Goal: Check status: Check status

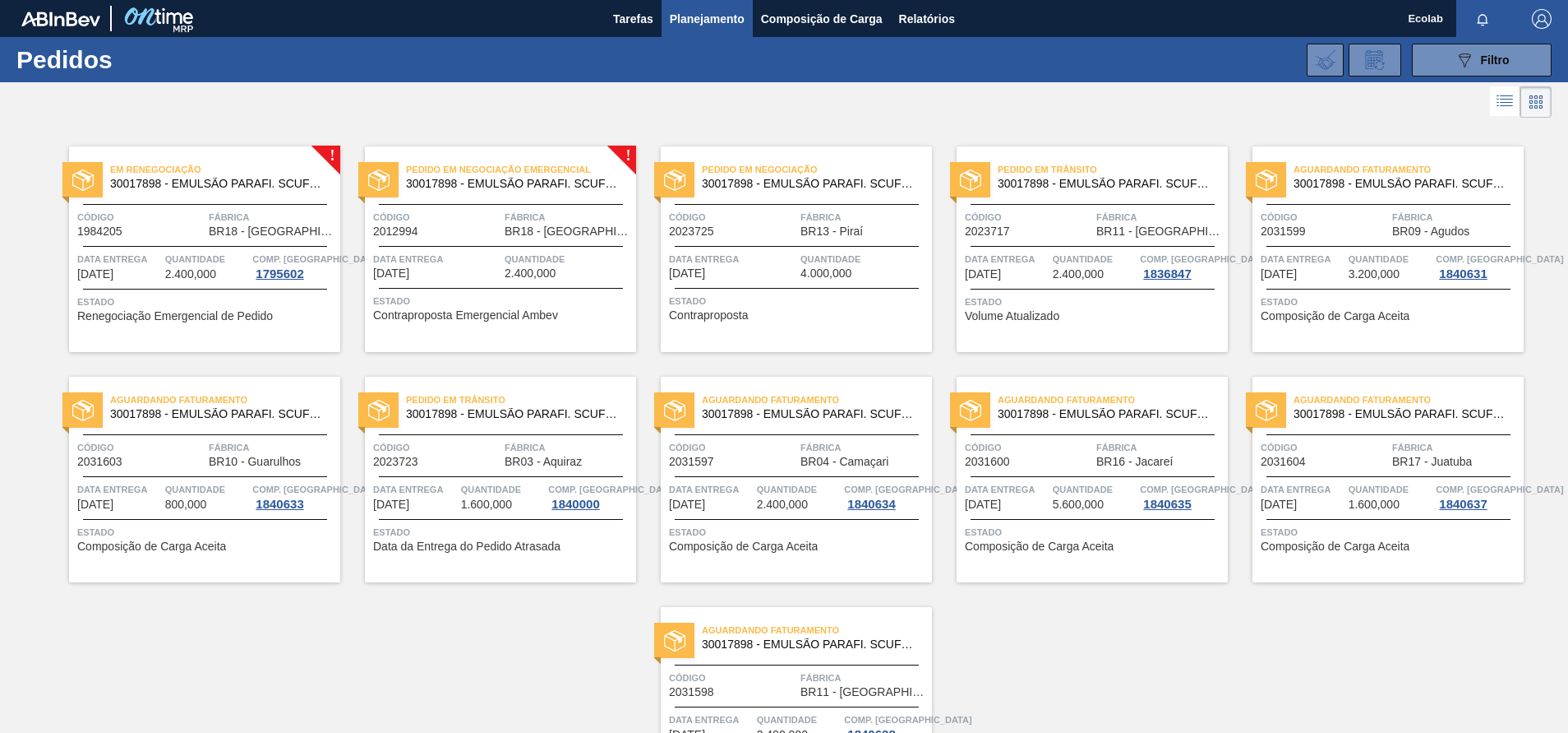
click at [1395, 286] on div "Aguardando Faturamento 30017898 - EMULSÃO PARAFI. SCUFEX CONCEN. ECOLAB Código …" at bounding box center [1388, 249] width 271 height 206
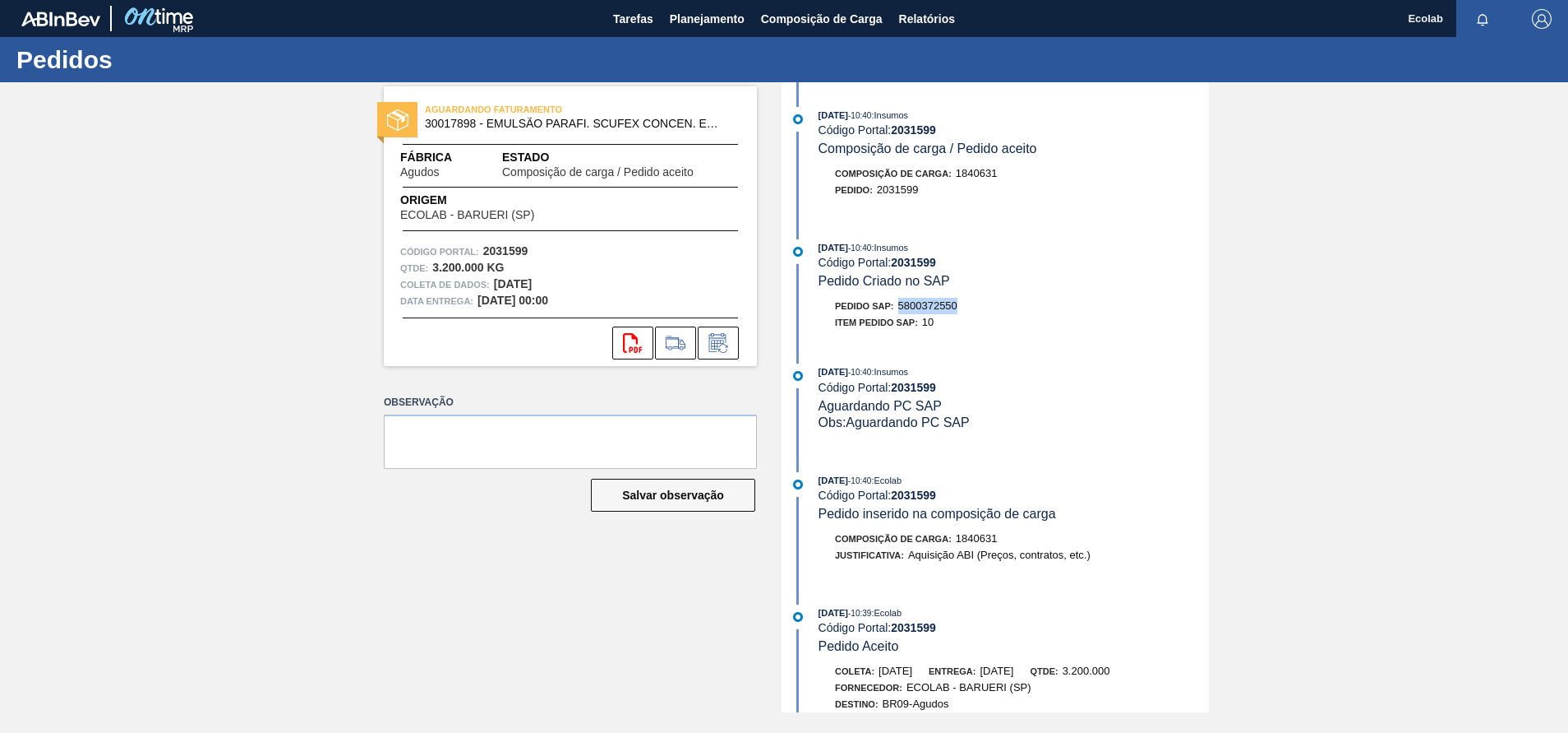
drag, startPoint x: 902, startPoint y: 309, endPoint x: 958, endPoint y: 312, distance: 56.1
click at [958, 312] on div "Pedido SAP: 5800372550" at bounding box center [896, 306] width 123 height 16
copy span "5800372550"
drag, startPoint x: 879, startPoint y: 194, endPoint x: 924, endPoint y: 193, distance: 45.0
click at [924, 193] on div "Pedido : 2031599" at bounding box center [1014, 190] width 391 height 16
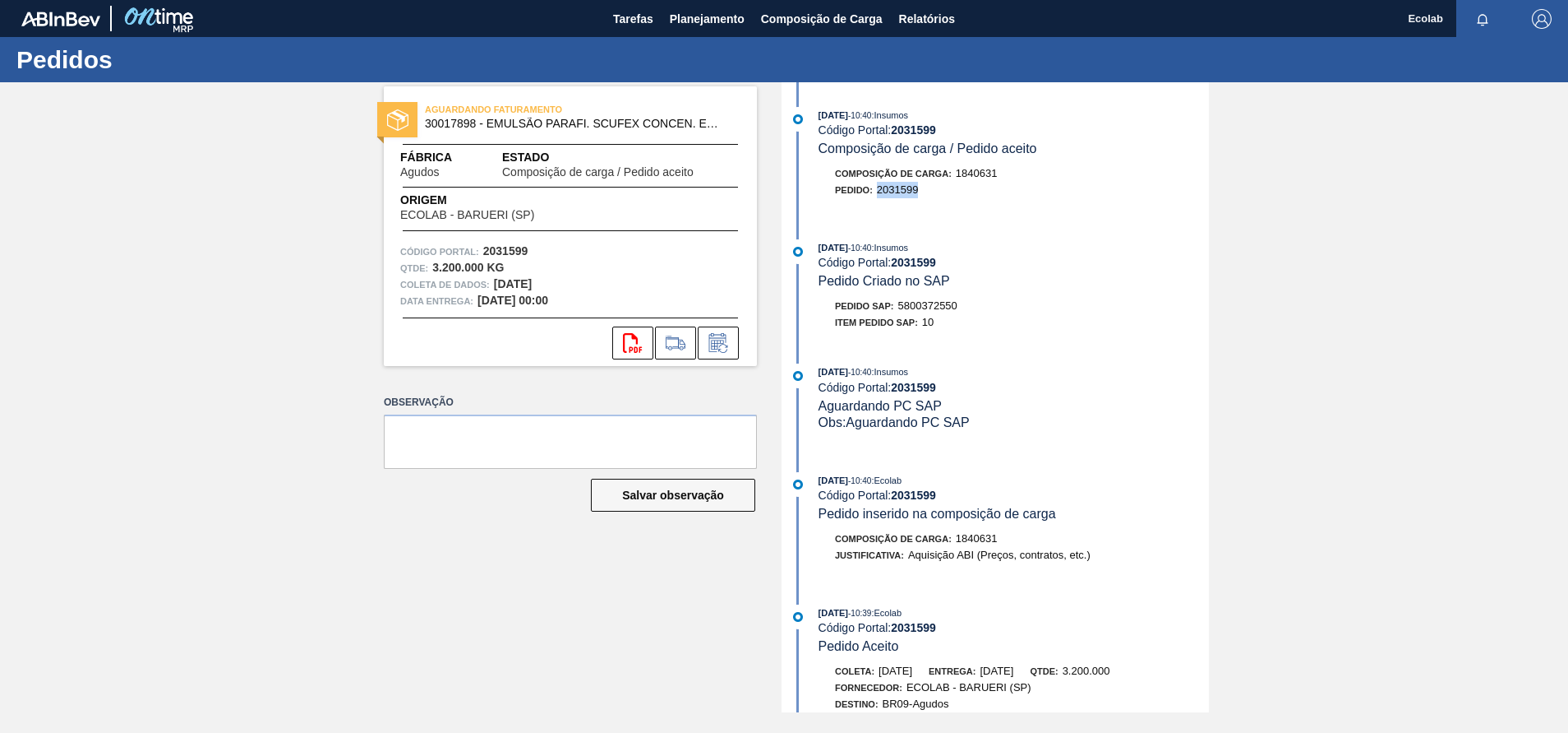
copy span "2031599"
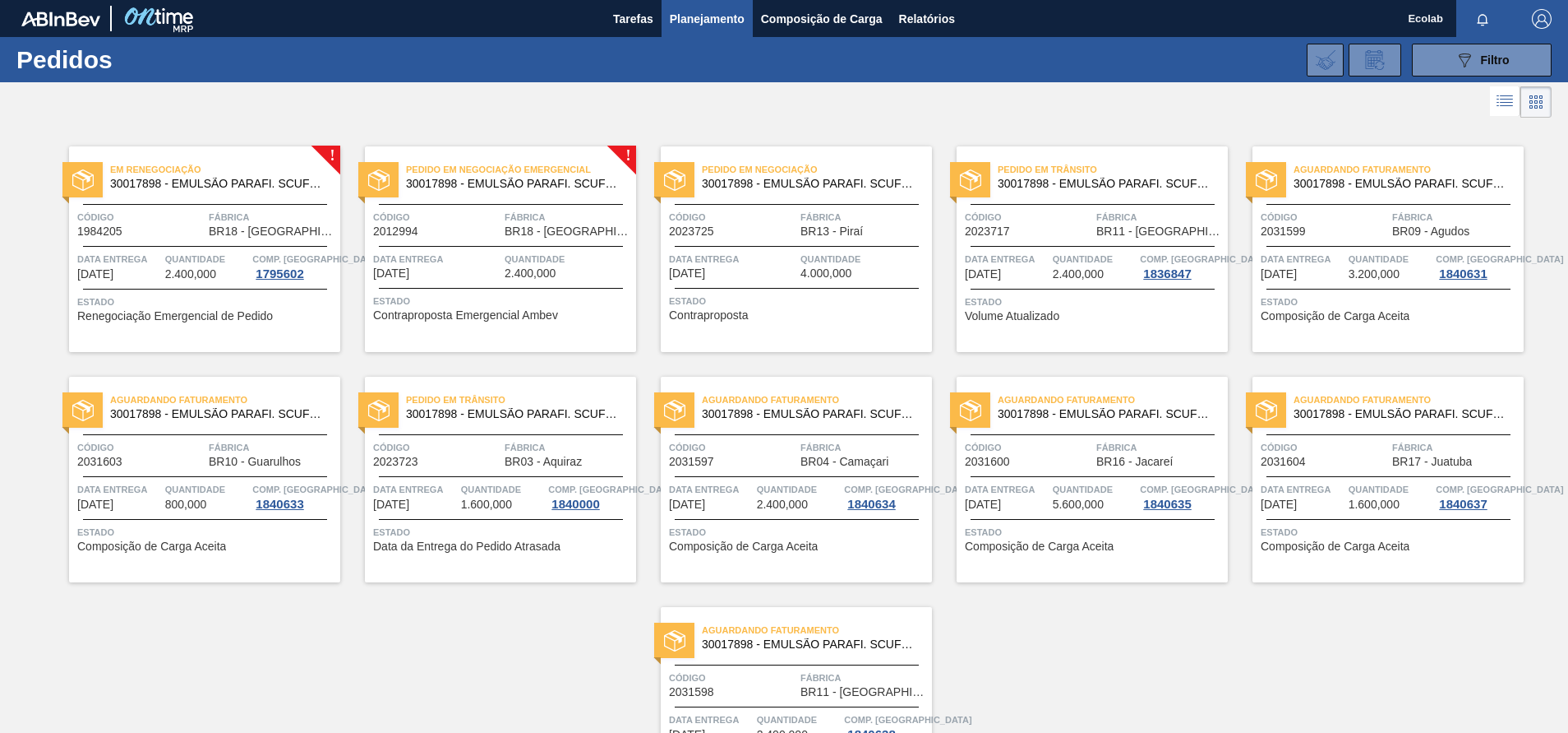
click at [179, 481] on span "Quantidade" at bounding box center [207, 489] width 84 height 16
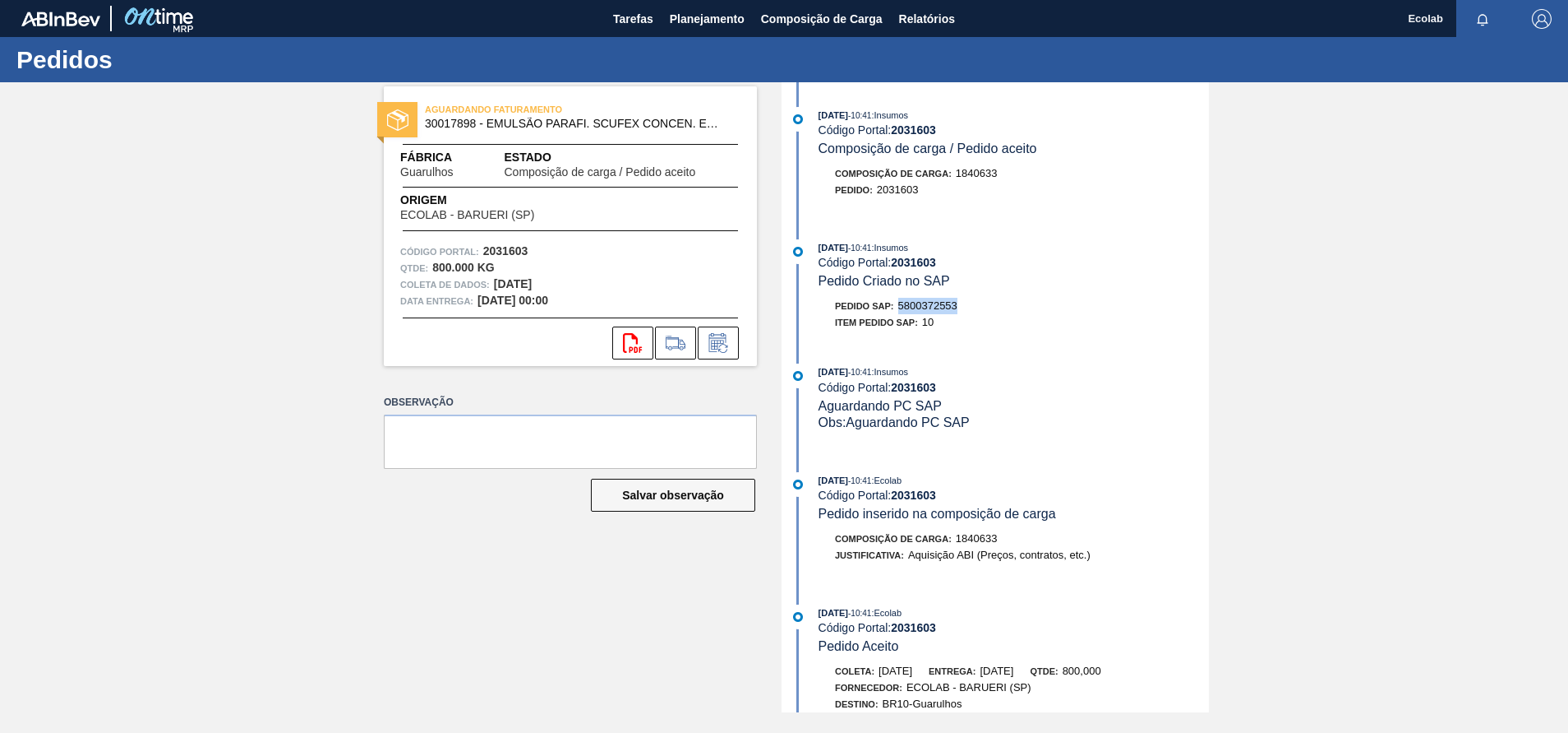
drag, startPoint x: 900, startPoint y: 309, endPoint x: 961, endPoint y: 307, distance: 61.0
click at [961, 307] on div "Pedido SAP: 5800372553" at bounding box center [1014, 306] width 391 height 16
copy span "5800372553"
drag, startPoint x: 877, startPoint y: 192, endPoint x: 921, endPoint y: 193, distance: 44.0
click at [921, 193] on div "Pedido : 2031603" at bounding box center [1014, 190] width 391 height 16
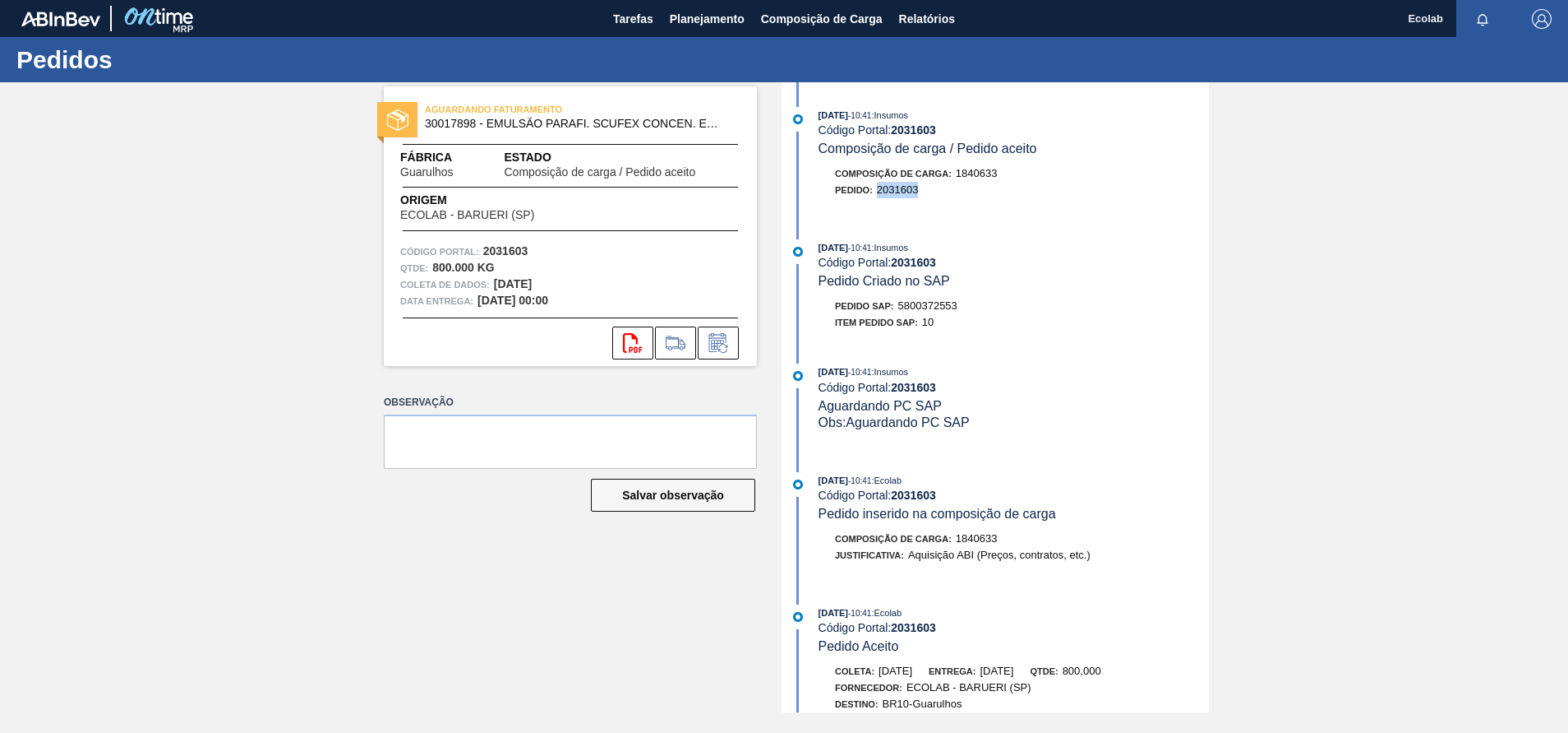
copy span "2031603"
click at [687, 16] on span "Planejamento" at bounding box center [707, 19] width 75 height 20
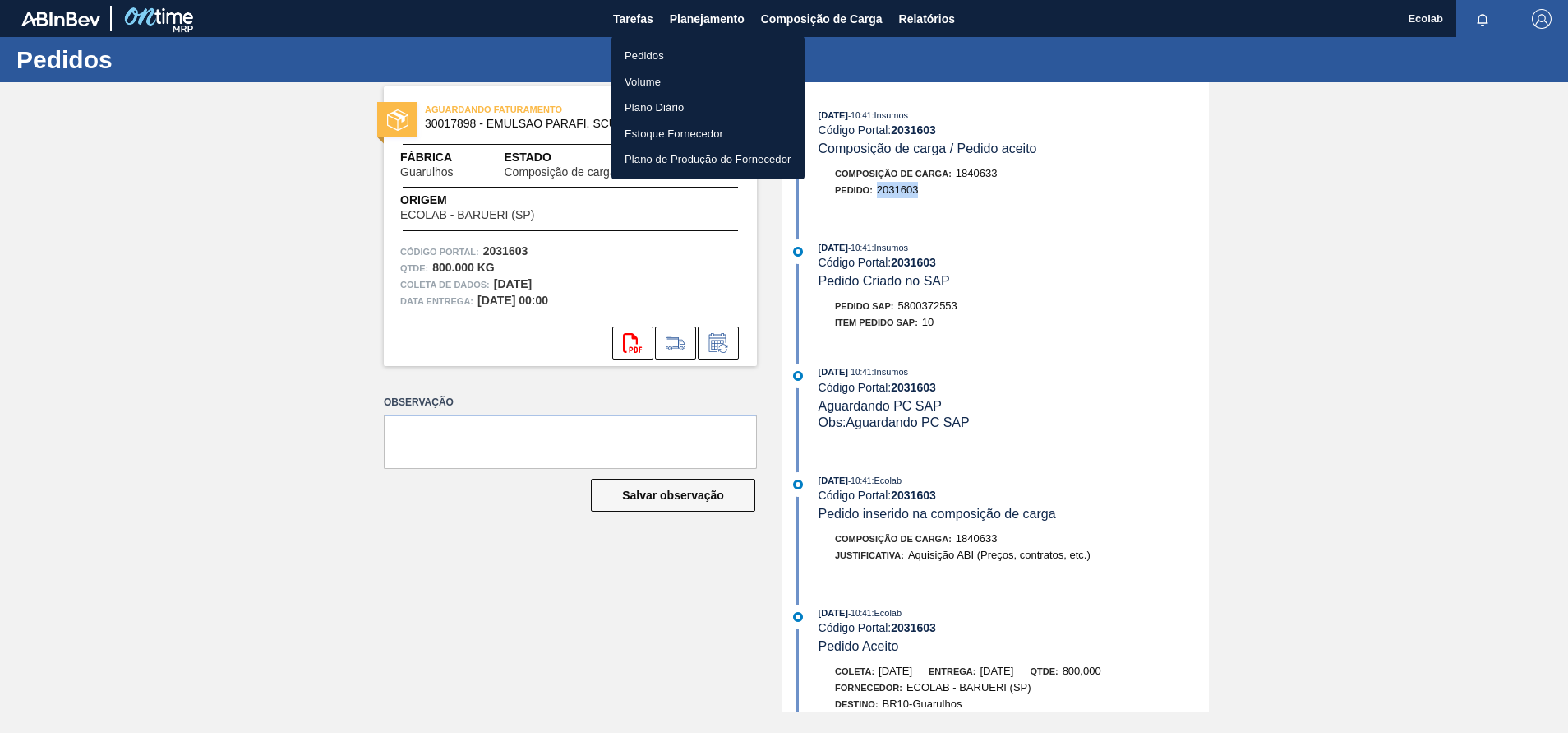
click at [652, 53] on li "Pedidos" at bounding box center [708, 55] width 194 height 26
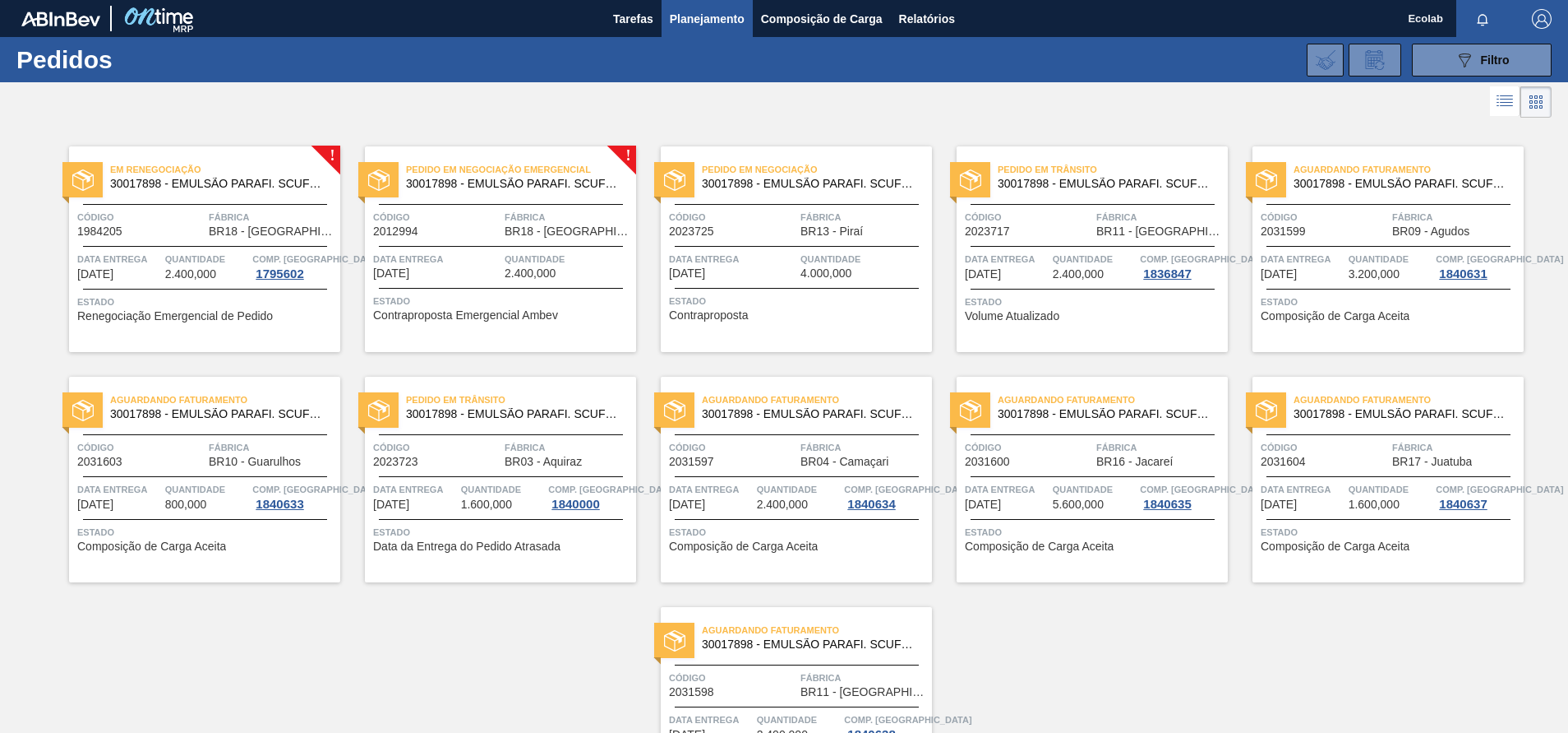
click at [789, 500] on span "2.400,000" at bounding box center [783, 505] width 51 height 13
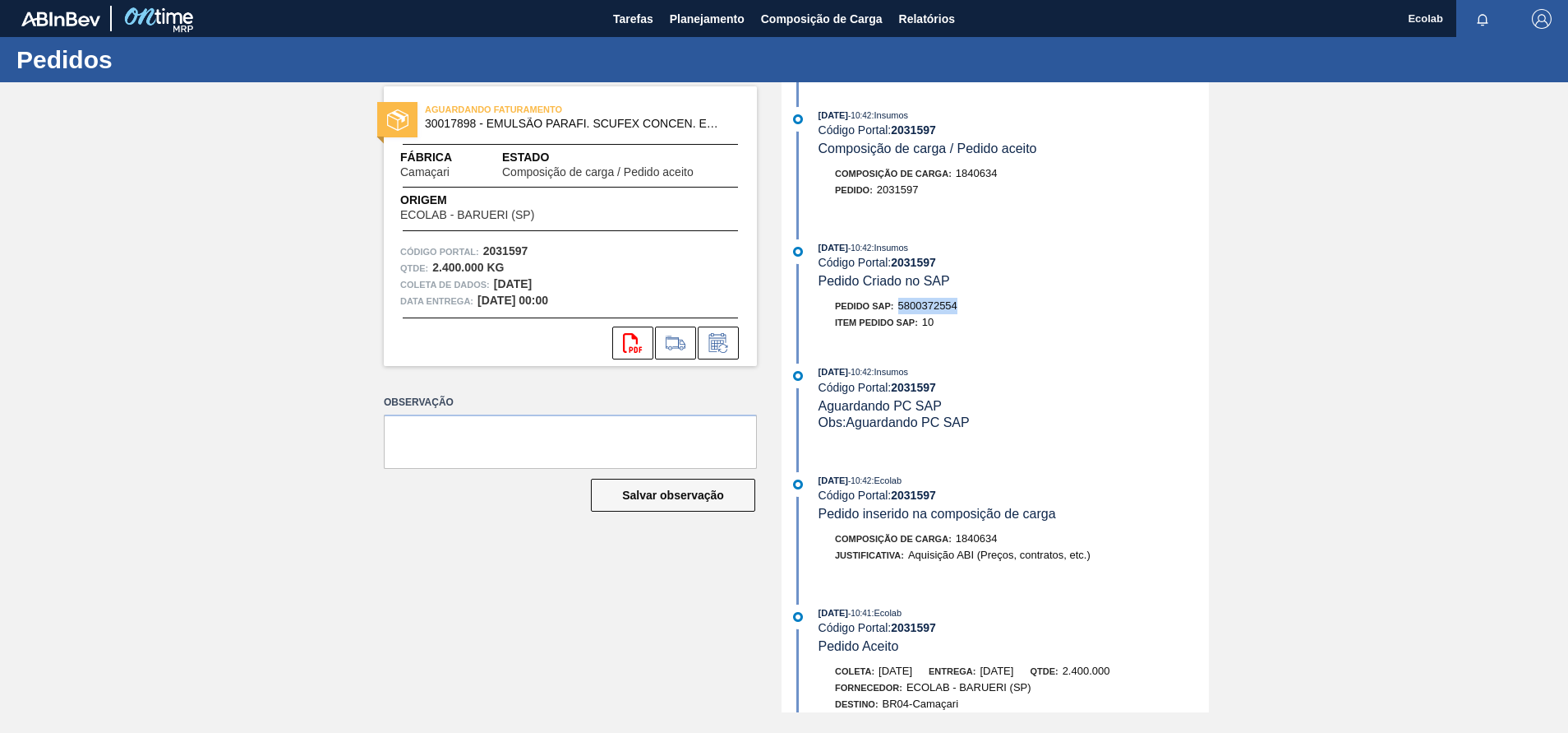
drag, startPoint x: 901, startPoint y: 306, endPoint x: 959, endPoint y: 308, distance: 58.0
click at [958, 308] on span "5800372554" at bounding box center [927, 306] width 59 height 13
copy span "5800372554"
drag, startPoint x: 880, startPoint y: 192, endPoint x: 924, endPoint y: 194, distance: 44.0
click at [924, 194] on div "Pedido : 2031597" at bounding box center [1014, 190] width 391 height 16
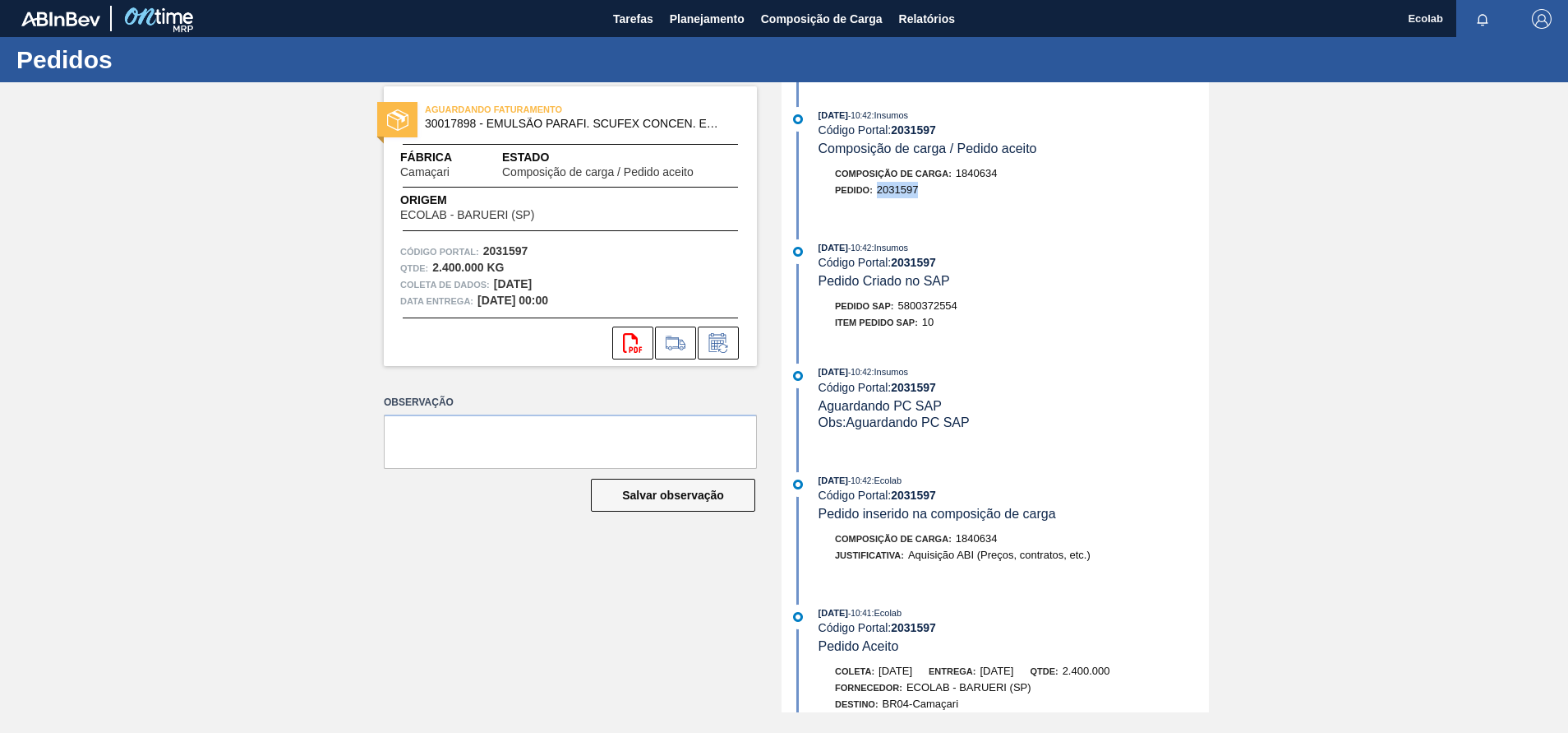
copy span "2031597"
click at [688, 17] on span "Planejamento" at bounding box center [707, 19] width 75 height 20
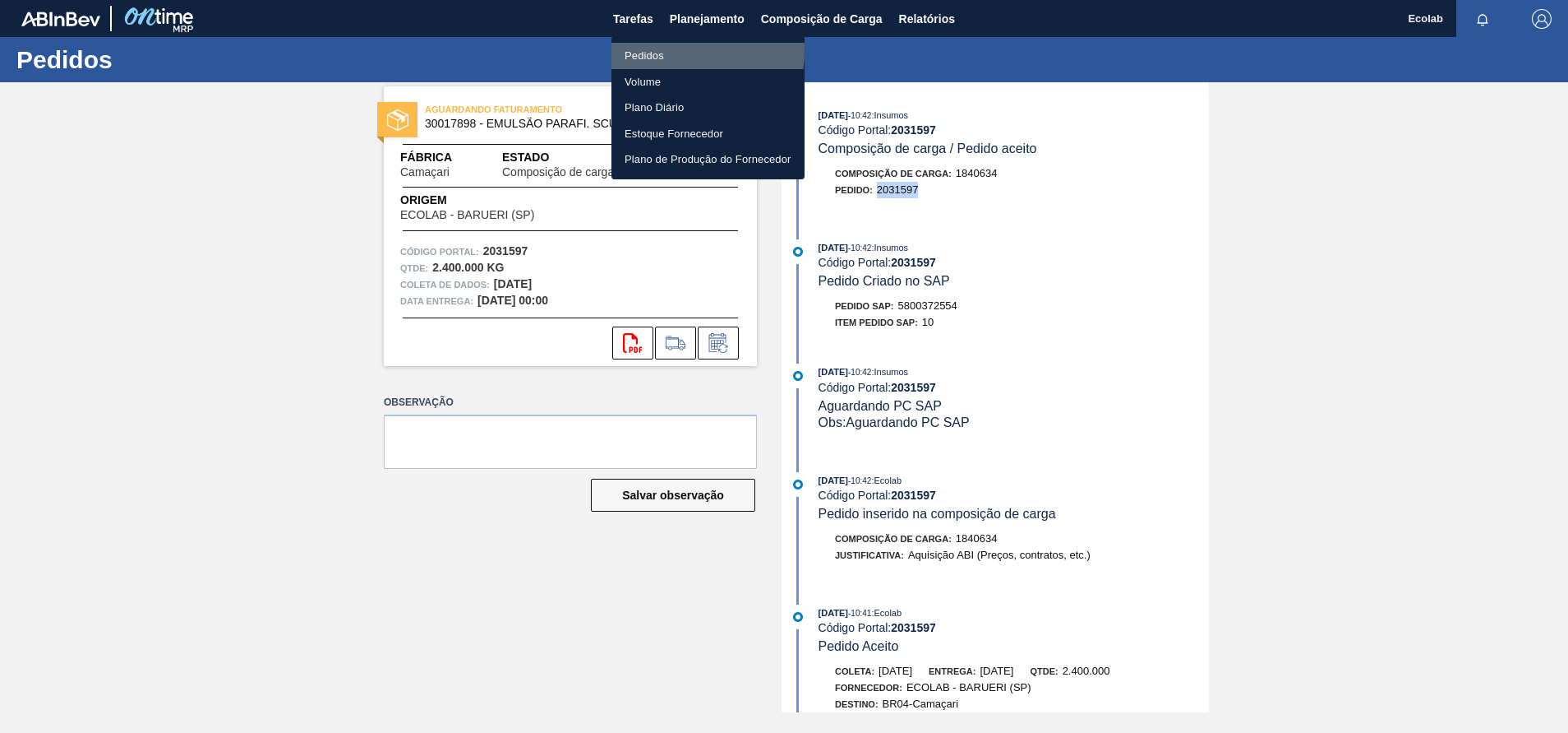
click at [654, 50] on li "Pedidos" at bounding box center [708, 55] width 194 height 26
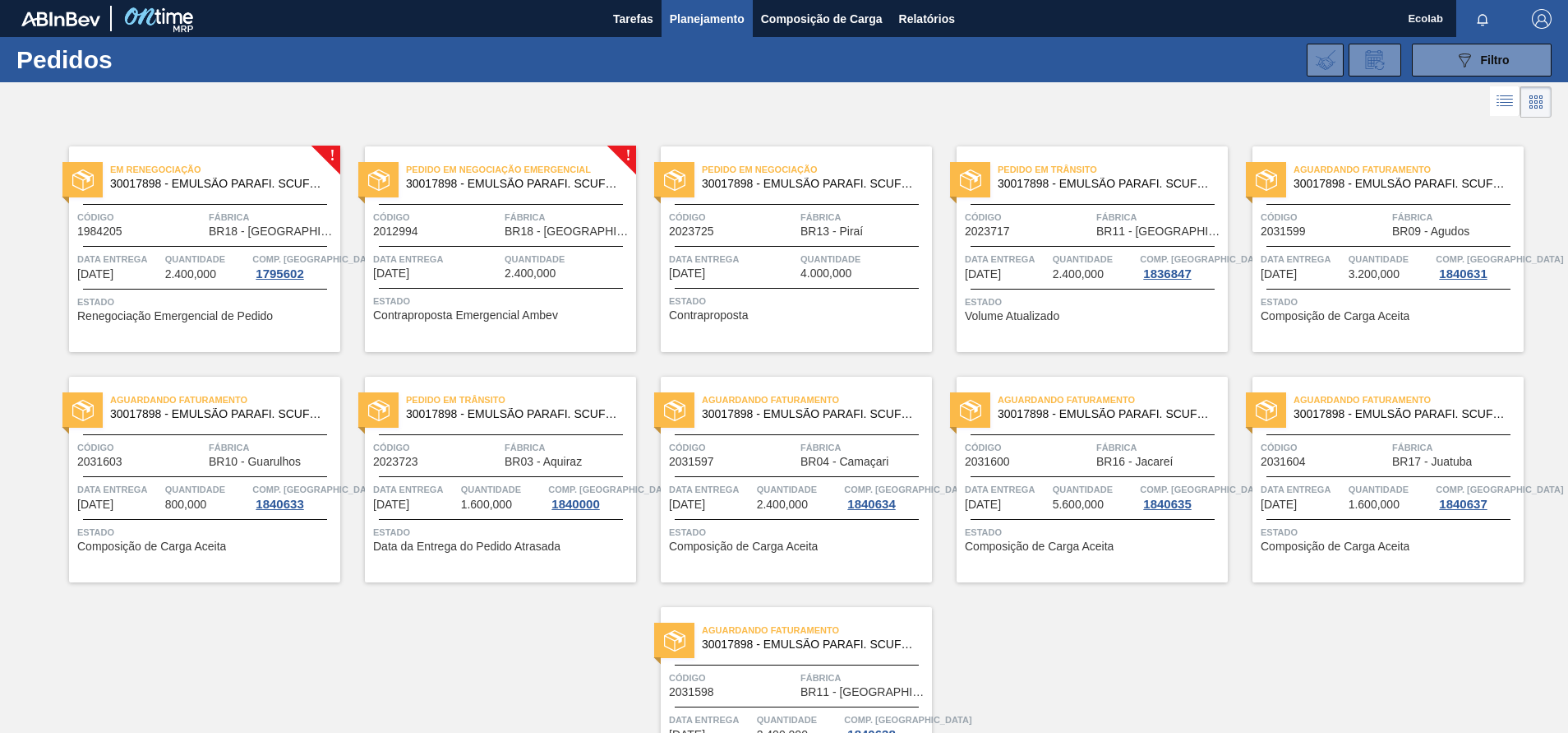
click at [1078, 499] on span "5.600,000" at bounding box center [1078, 505] width 51 height 13
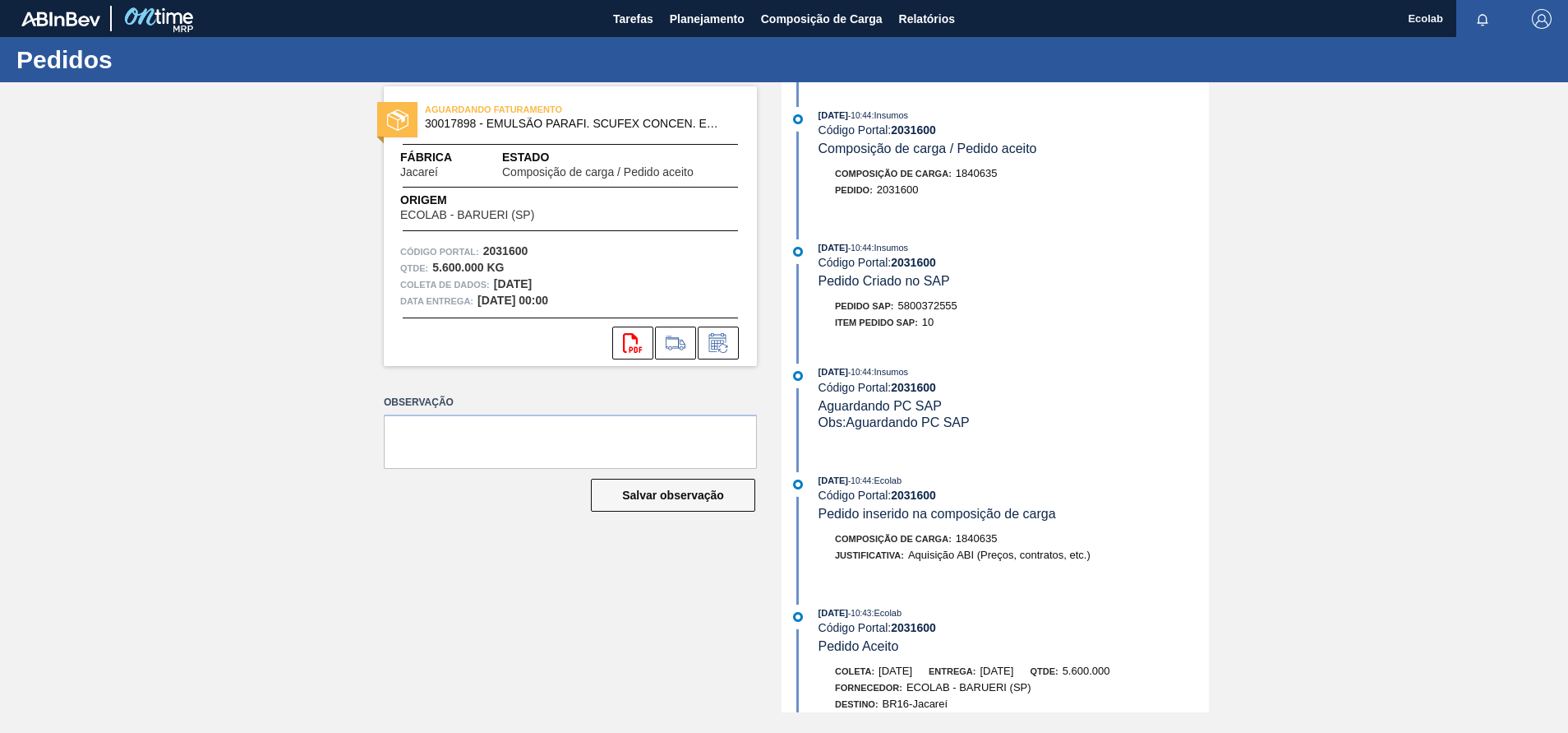
click at [339, 469] on div "AGUARDANDO FATURAMENTO 30017898 - EMULSÃO PARAFI. SCUFEX CONCEN. ECOLAB Fábrica…" at bounding box center [784, 397] width 1568 height 630
drag, startPoint x: 901, startPoint y: 308, endPoint x: 961, endPoint y: 309, distance: 60.0
click at [961, 309] on div "Pedido SAP: 5800372555" at bounding box center [1014, 306] width 391 height 16
copy span "5800372555"
click at [881, 191] on span "2031600" at bounding box center [898, 190] width 42 height 13
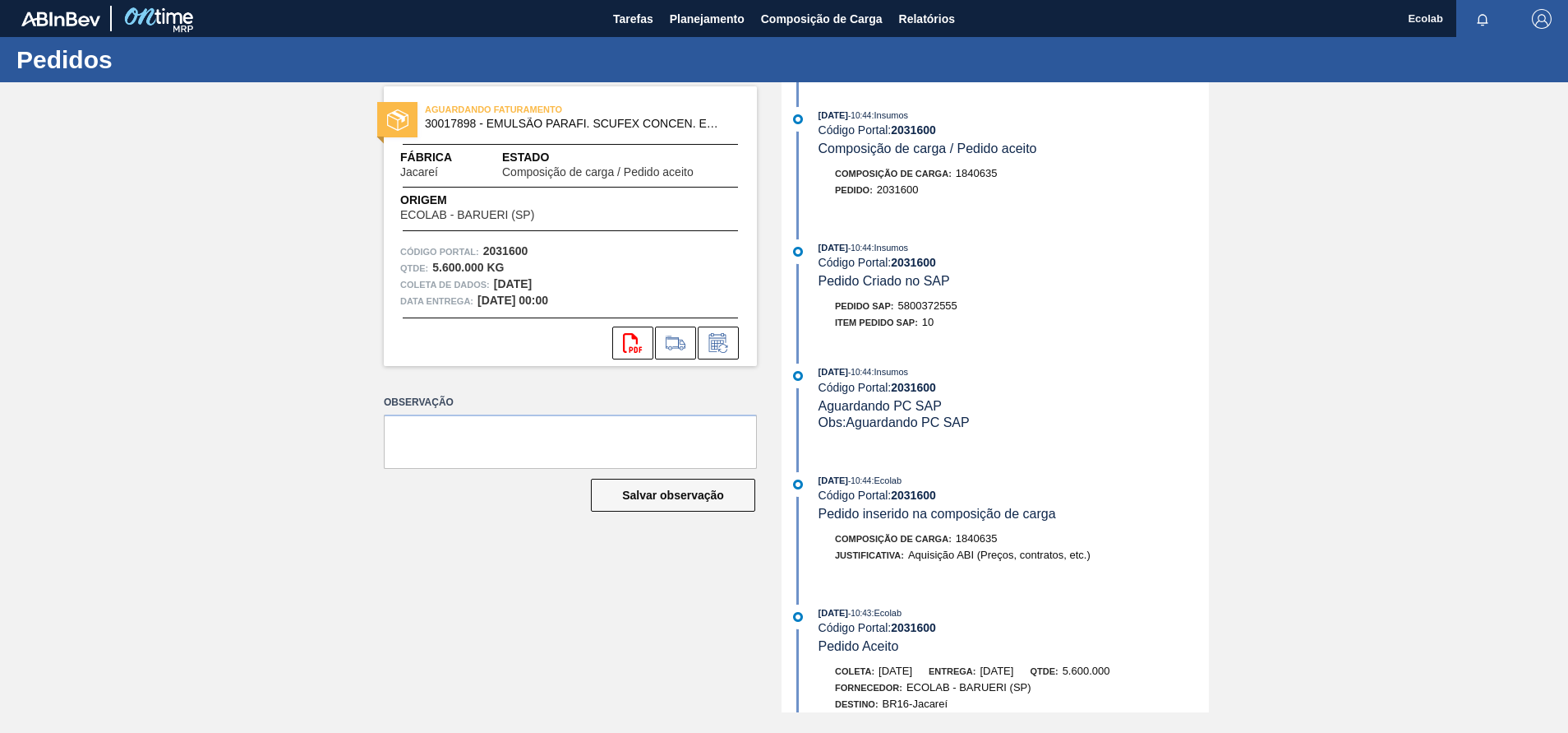
click at [928, 211] on div "[DATE] 10:44 : Insumos Código Portal: 2031600 Composição de carga / Pedido acei…" at bounding box center [998, 161] width 424 height 107
drag, startPoint x: 877, startPoint y: 192, endPoint x: 923, endPoint y: 192, distance: 46.0
click at [923, 192] on div "Pedido : 2031600" at bounding box center [1014, 190] width 391 height 16
copy span "2031600"
click at [687, 19] on span "Planejamento" at bounding box center [707, 19] width 75 height 20
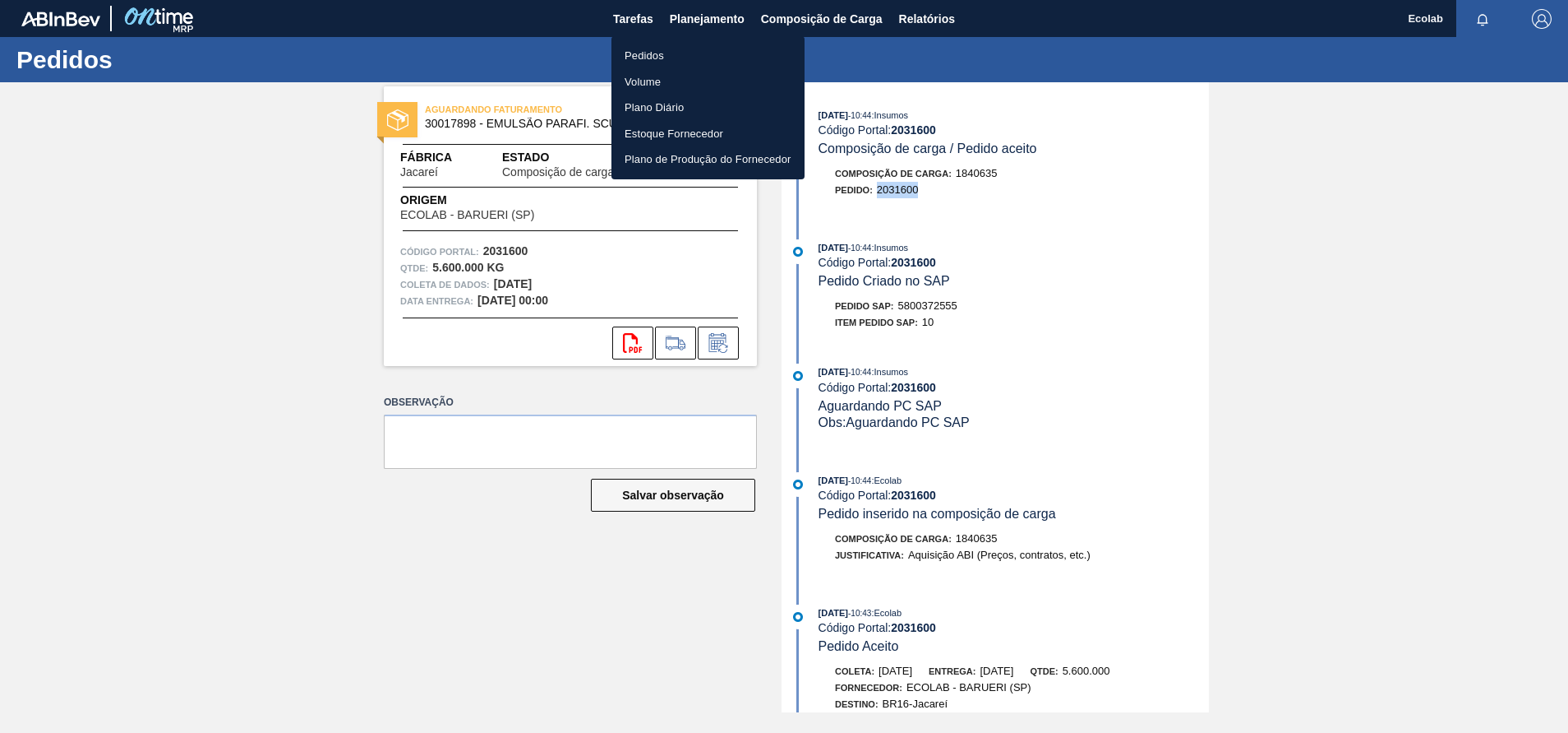
click at [646, 51] on li "Pedidos" at bounding box center [708, 55] width 194 height 26
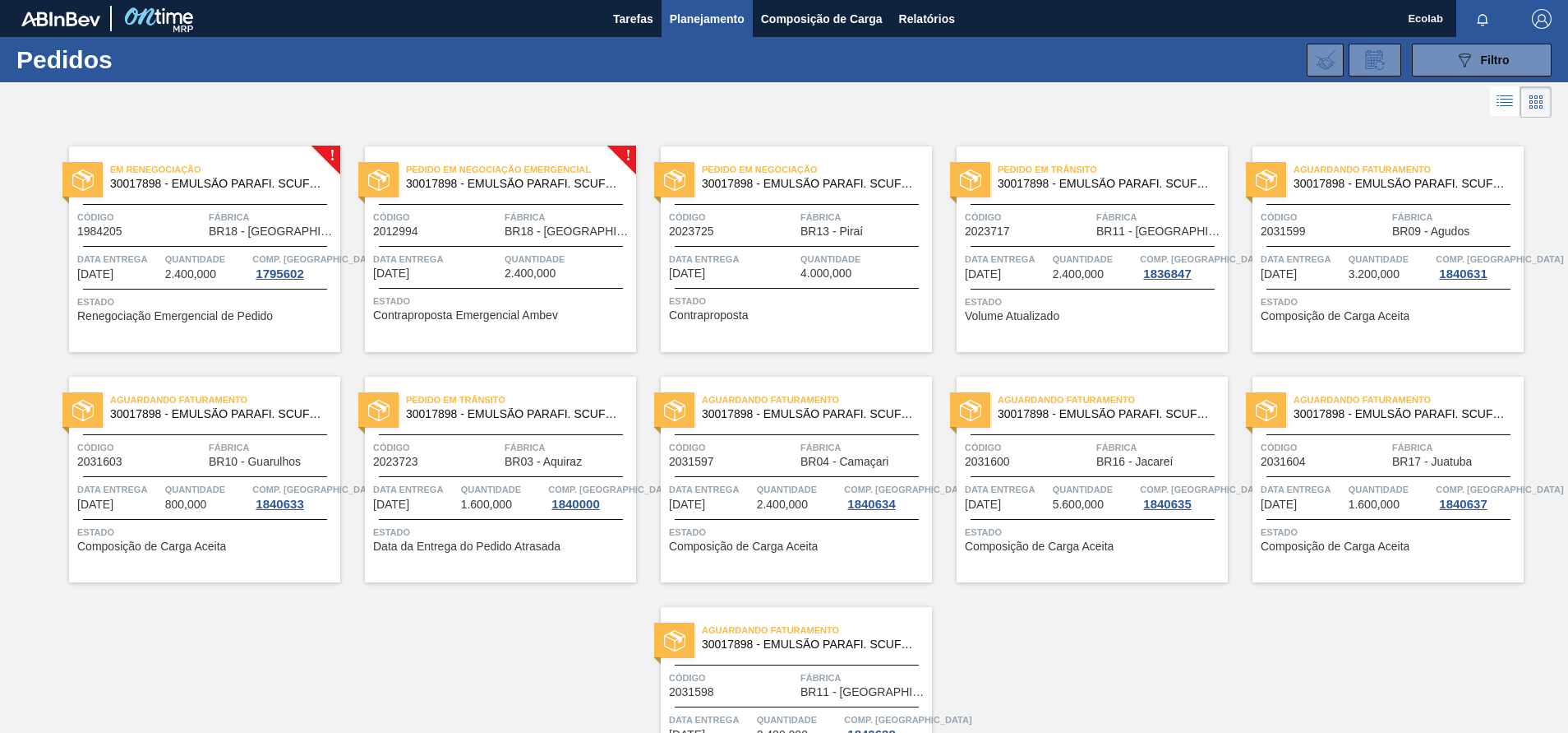
click at [839, 675] on span "Fábrica" at bounding box center [864, 678] width 127 height 16
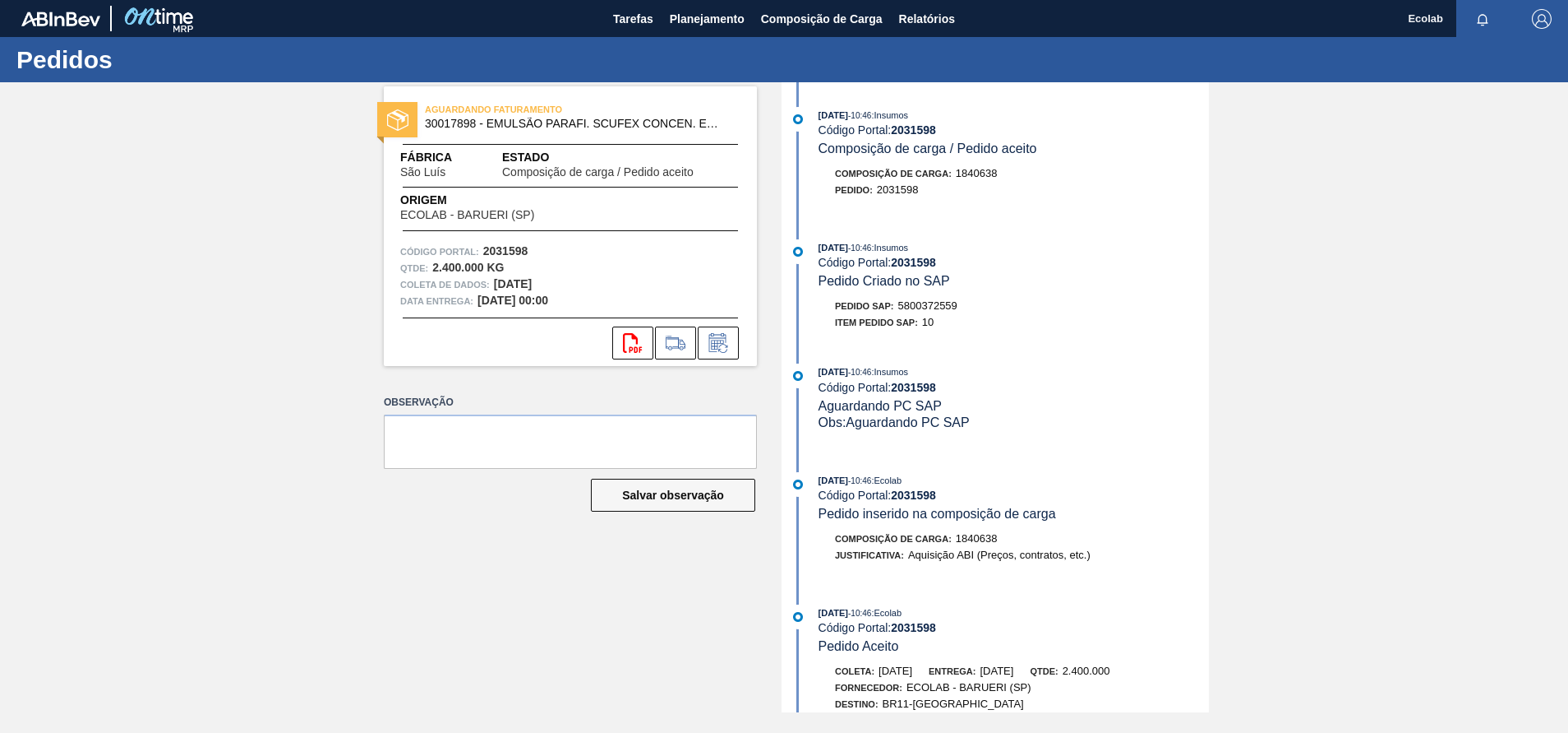
click at [904, 310] on span "5800372559" at bounding box center [927, 306] width 59 height 13
click at [1012, 323] on div "Item pedido SAP: 10" at bounding box center [1014, 322] width 391 height 16
drag, startPoint x: 898, startPoint y: 307, endPoint x: 962, endPoint y: 306, distance: 64.0
click at [962, 306] on div "Pedido SAP: 5800372559" at bounding box center [1014, 306] width 391 height 16
copy span "5800372559"
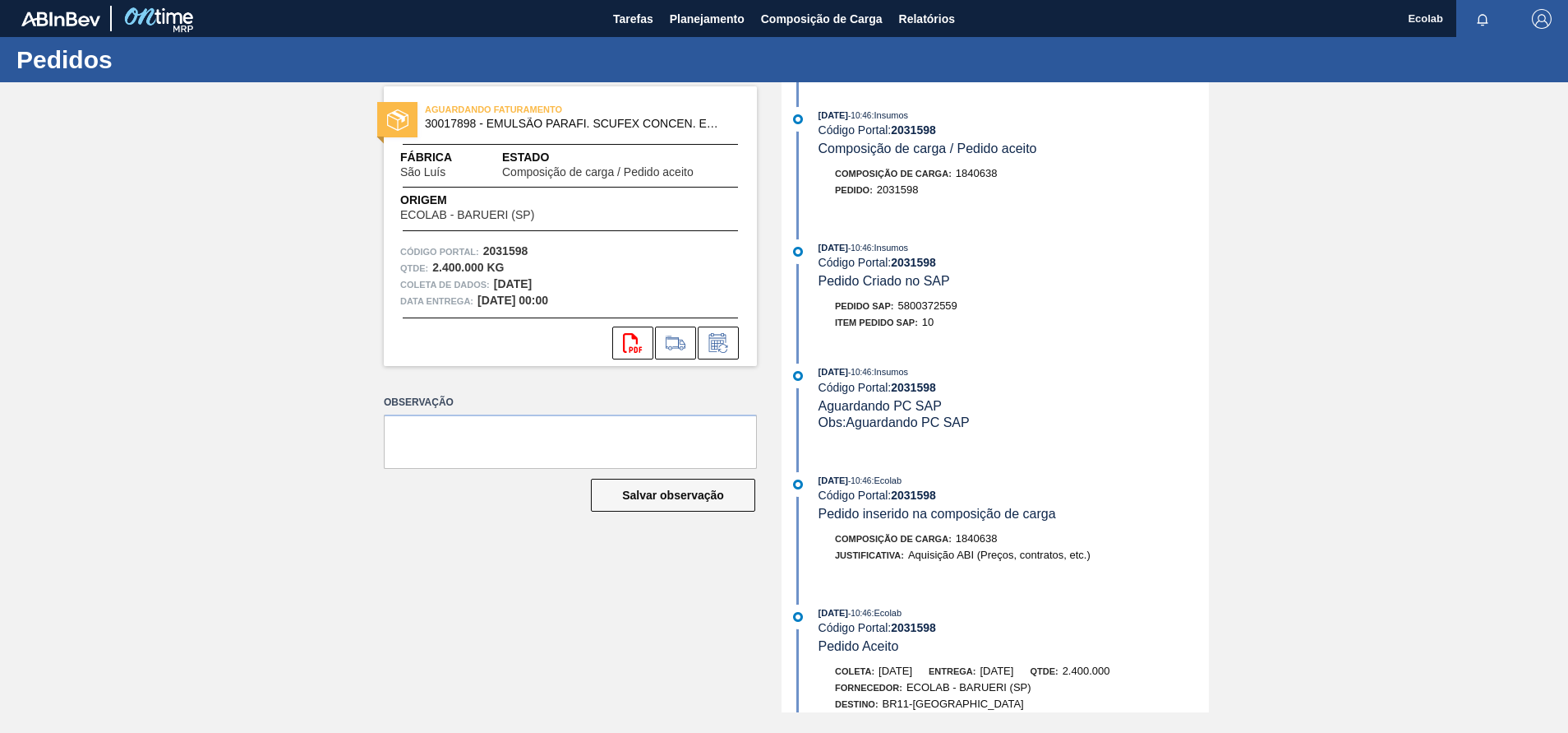
click at [881, 192] on span "2031598" at bounding box center [898, 190] width 42 height 13
click at [884, 206] on div "Composição de Carga : 1840638 Pedido : 2031598" at bounding box center [998, 186] width 424 height 41
drag, startPoint x: 875, startPoint y: 191, endPoint x: 933, endPoint y: 190, distance: 58.0
click at [933, 190] on div "Pedido : 2031598" at bounding box center [1014, 190] width 391 height 16
copy span "2031598"
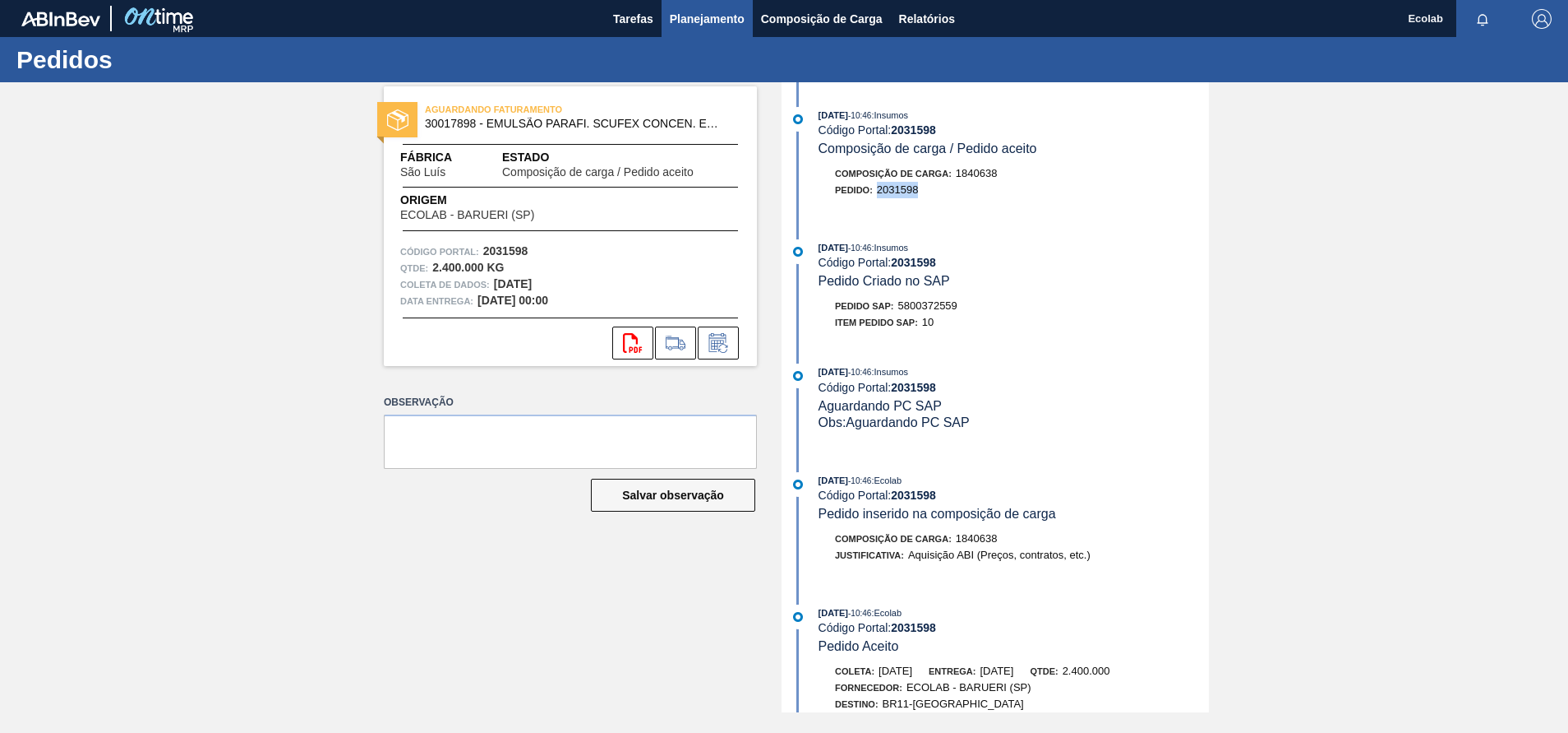
click at [696, 16] on span "Planejamento" at bounding box center [707, 19] width 75 height 20
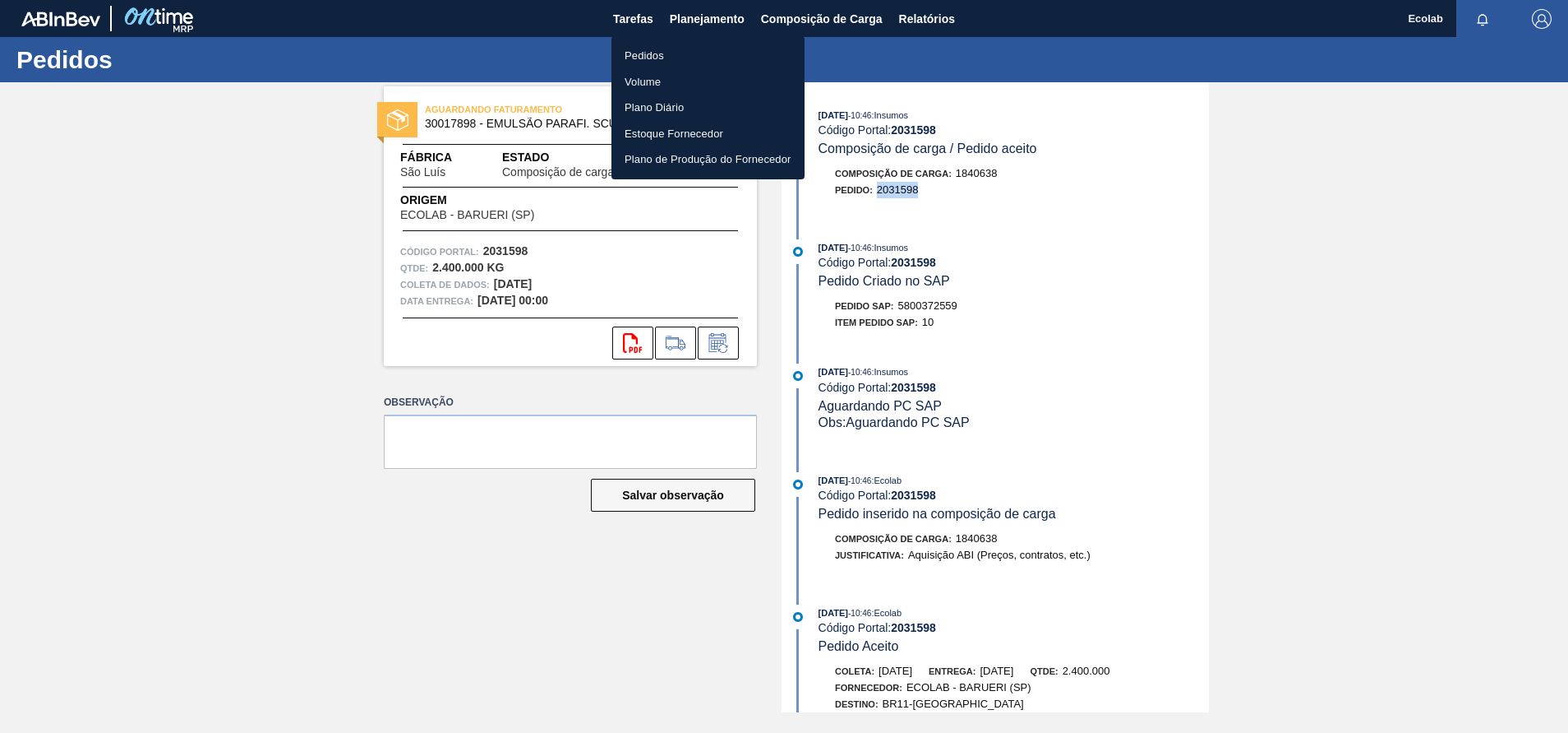
click at [651, 54] on li "Pedidos" at bounding box center [708, 55] width 194 height 26
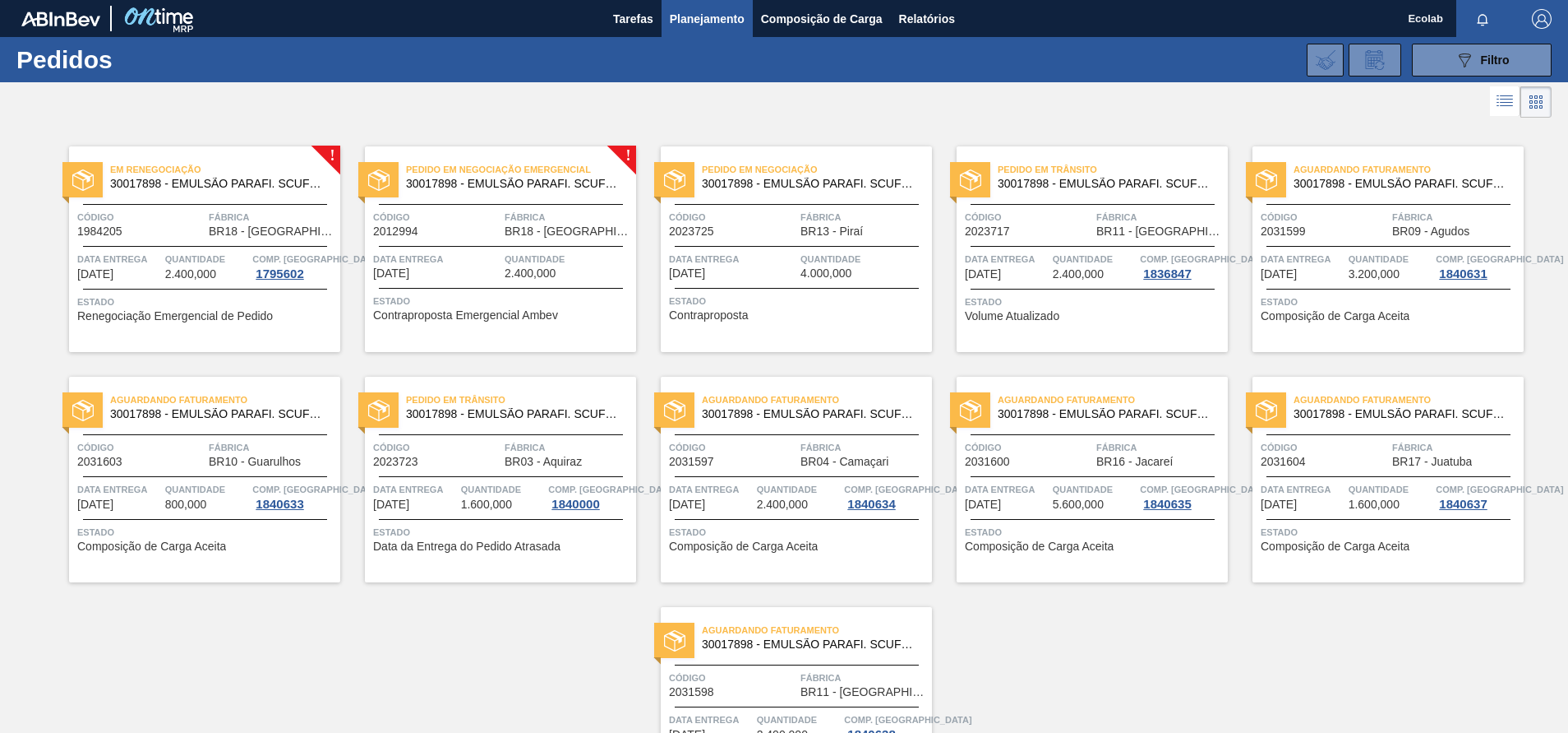
click at [1403, 489] on span "Quantidade" at bounding box center [1391, 489] width 84 height 16
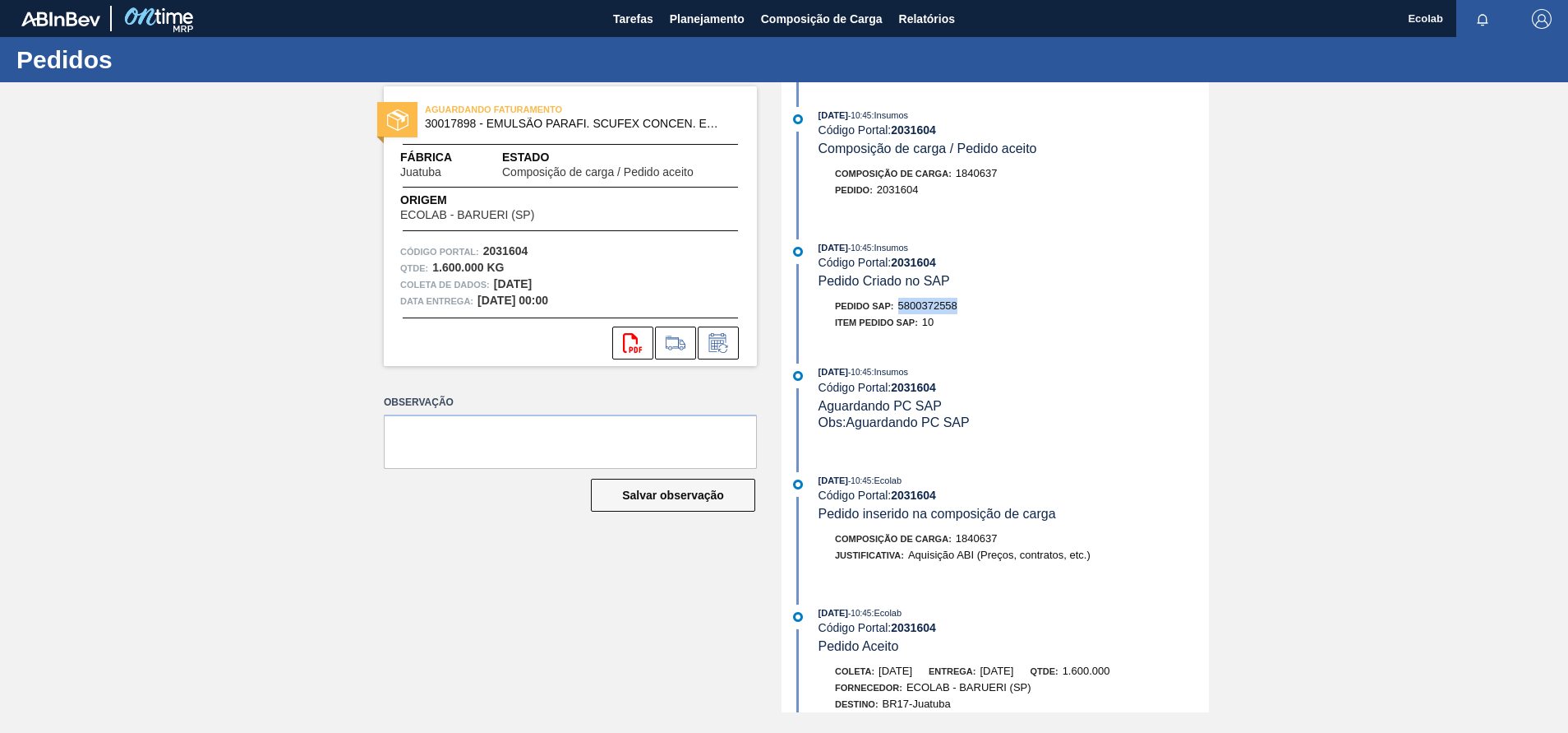
drag, startPoint x: 900, startPoint y: 307, endPoint x: 961, endPoint y: 307, distance: 61.0
click at [961, 307] on div "Pedido SAP: 5800372558" at bounding box center [1014, 306] width 391 height 16
drag, startPoint x: 877, startPoint y: 194, endPoint x: 930, endPoint y: 192, distance: 53.0
click at [930, 192] on div "Pedido : 2031604" at bounding box center [1014, 190] width 391 height 16
click at [699, 11] on span "Planejamento" at bounding box center [707, 19] width 75 height 20
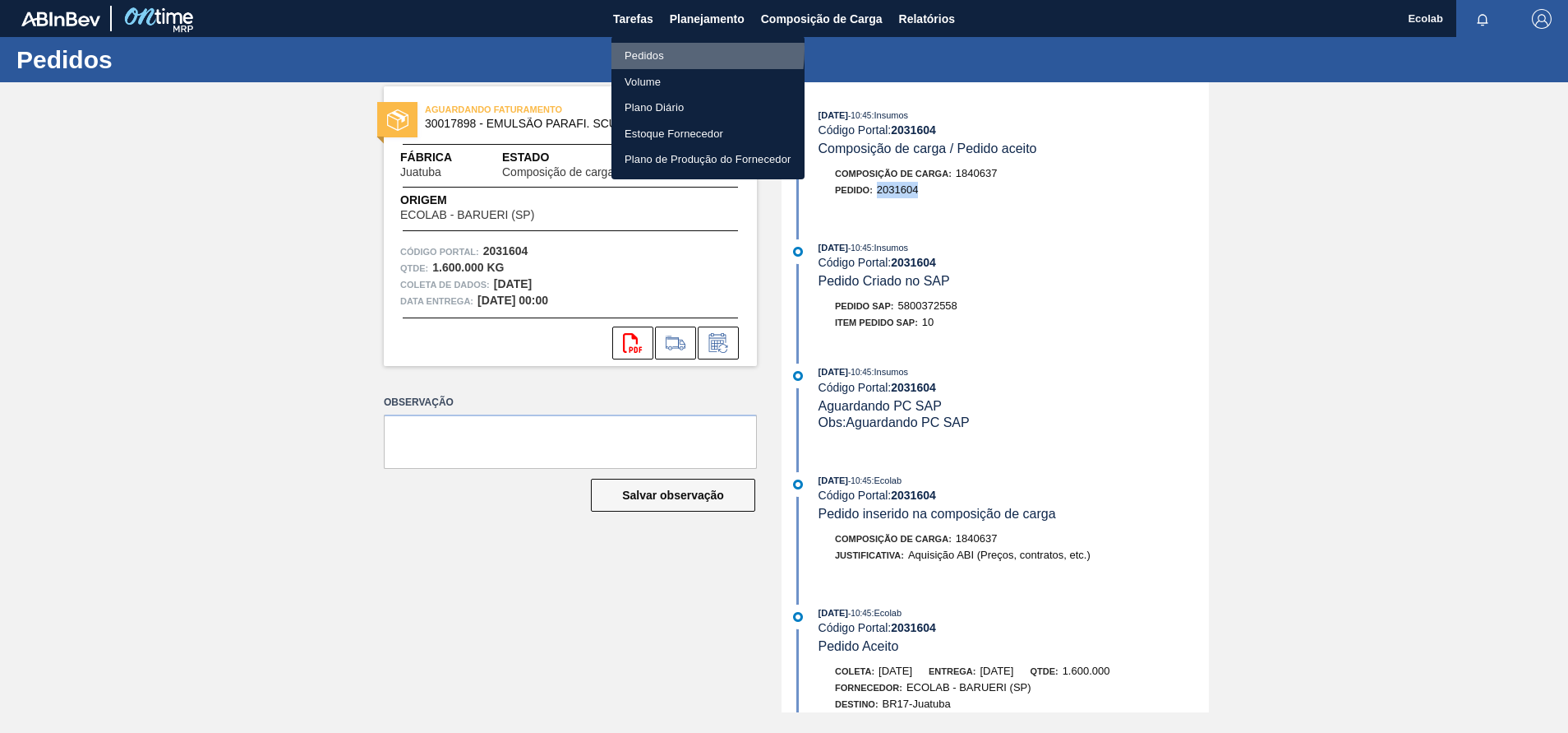
click at [644, 49] on li "Pedidos" at bounding box center [708, 55] width 194 height 26
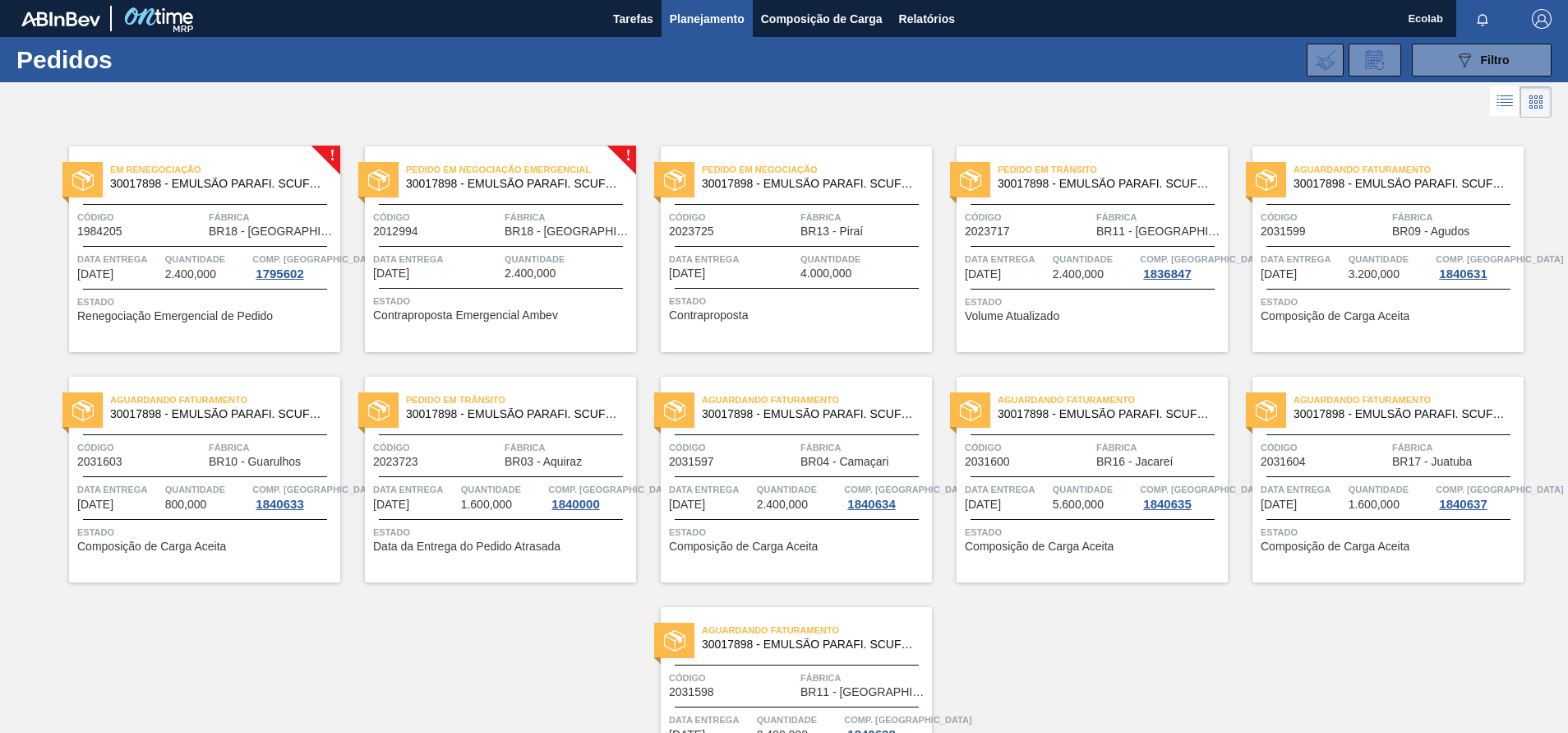
click at [1019, 236] on div "Código 2023717" at bounding box center [1029, 224] width 127 height 29
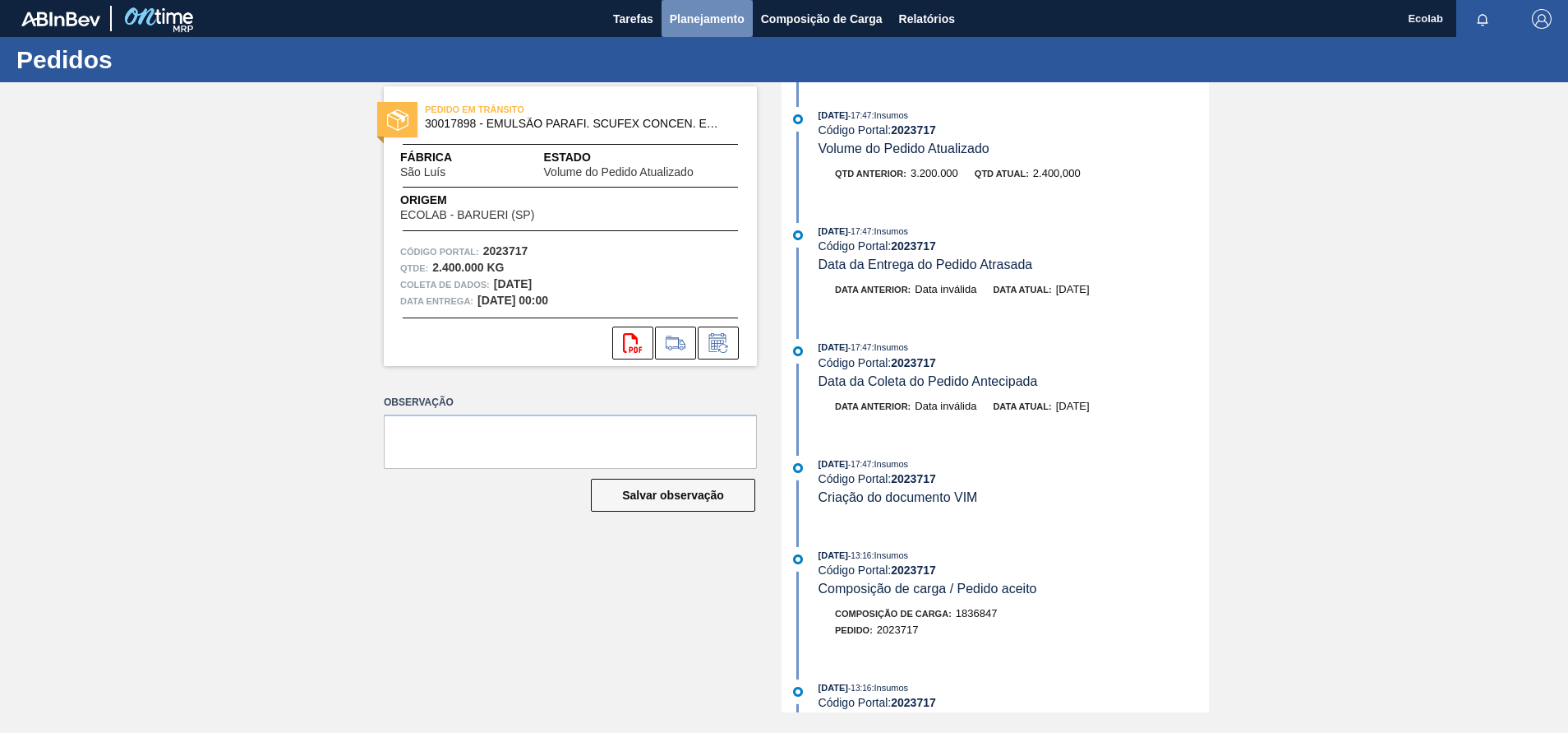
click at [692, 16] on span "Planejamento" at bounding box center [707, 19] width 75 height 20
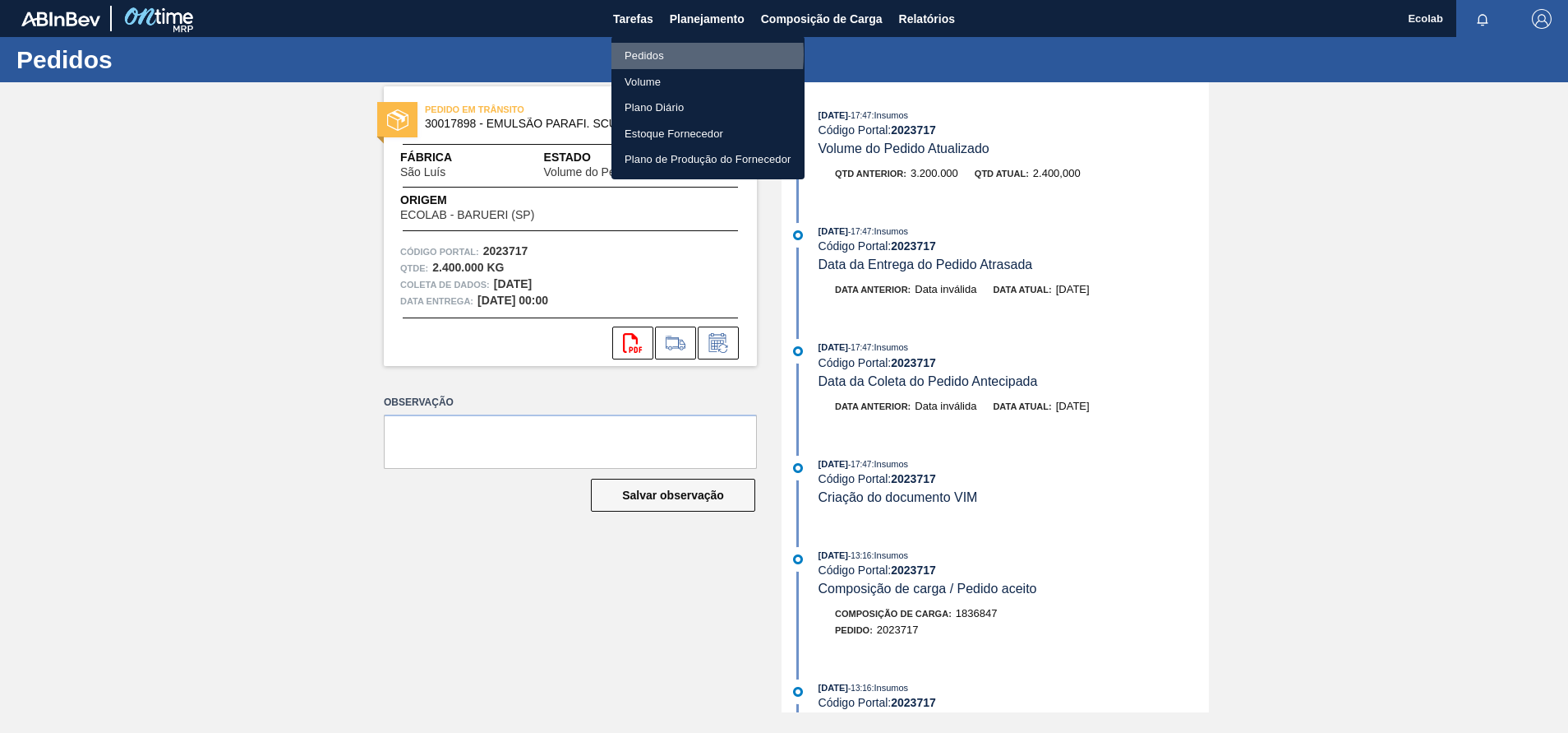
click at [646, 55] on li "Pedidos" at bounding box center [708, 55] width 194 height 26
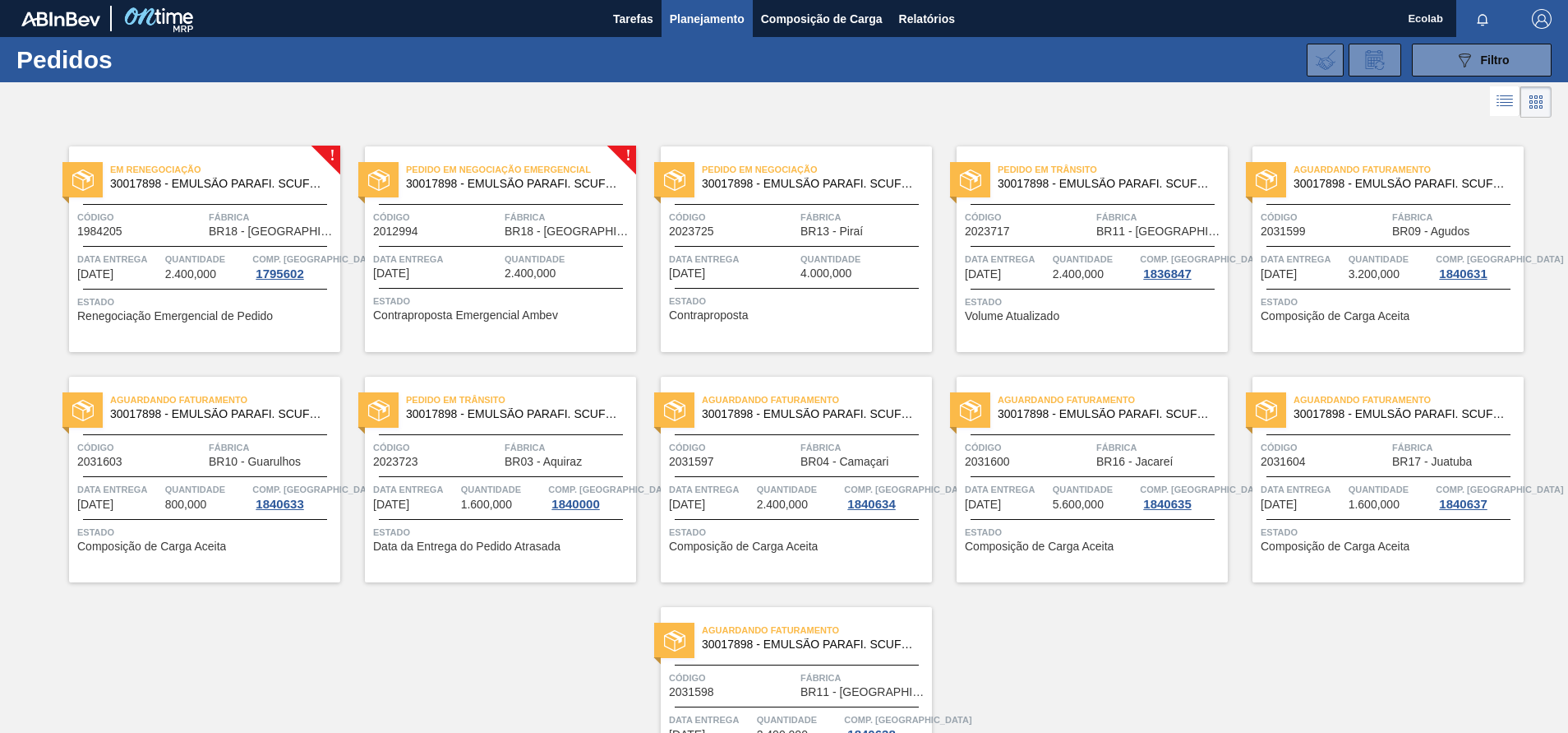
click at [519, 455] on span "Fábrica" at bounding box center [568, 447] width 127 height 16
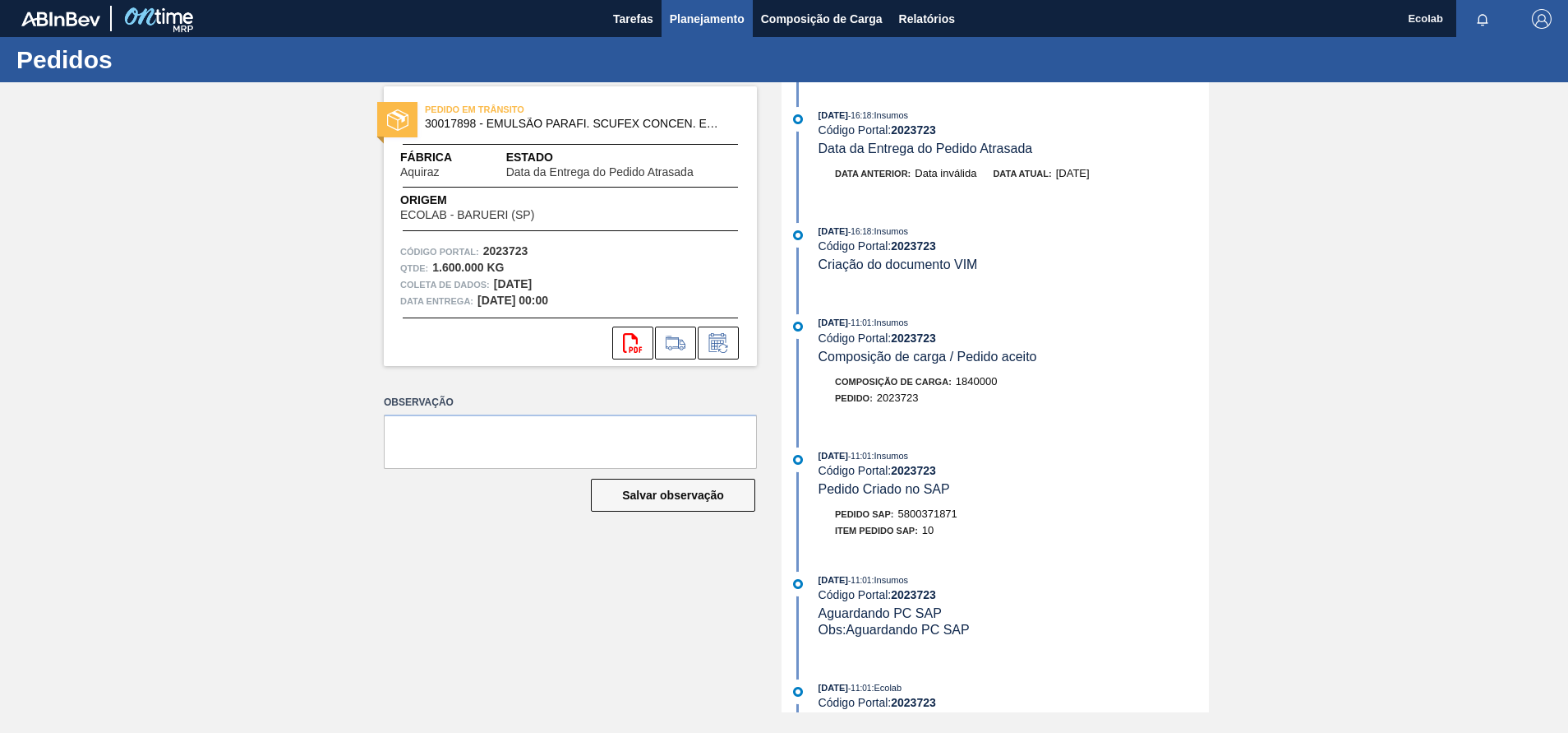
click at [723, 21] on span "Planejamento" at bounding box center [707, 19] width 75 height 20
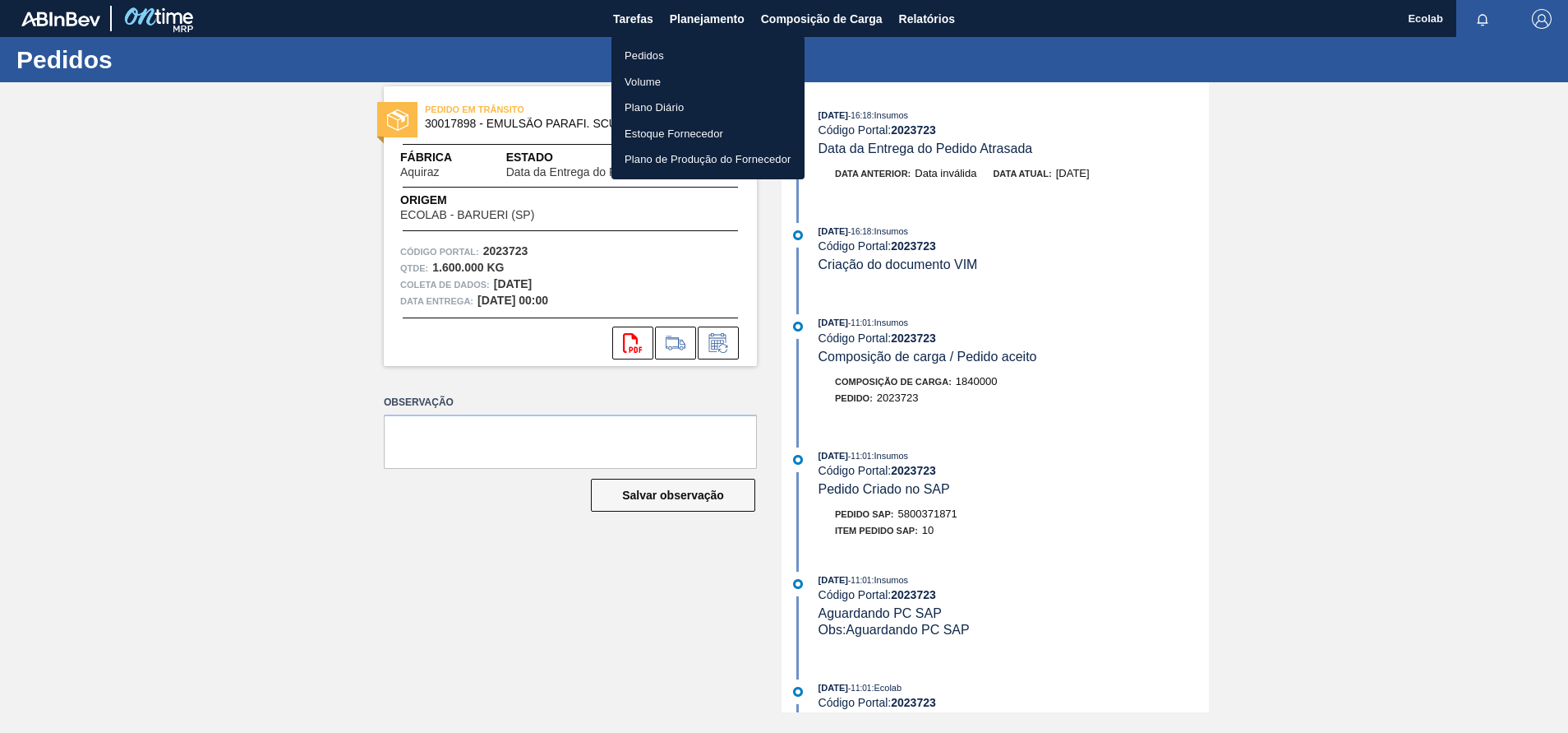
click at [643, 47] on li "Pedidos" at bounding box center [708, 55] width 194 height 26
